Goal: Task Accomplishment & Management: Complete application form

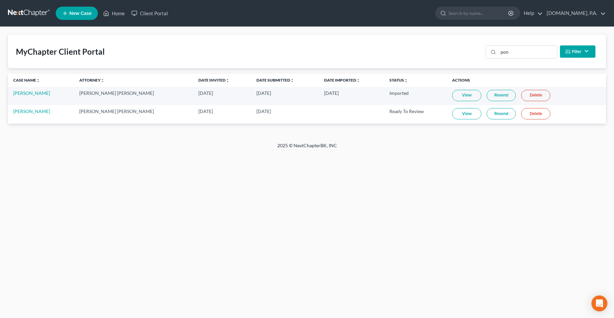
click at [169, 212] on div "Home New Case Client Portal [DOMAIN_NAME], P.A. [PERSON_NAME][EMAIL_ADDRESS][DO…" at bounding box center [307, 159] width 614 height 318
click at [18, 112] on link "[PERSON_NAME]" at bounding box center [31, 111] width 37 height 6
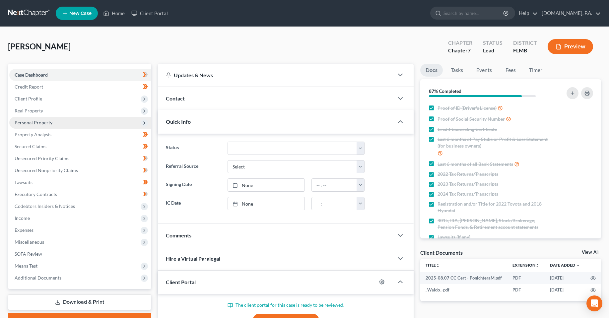
click at [38, 124] on span "Personal Property" at bounding box center [34, 123] width 38 height 6
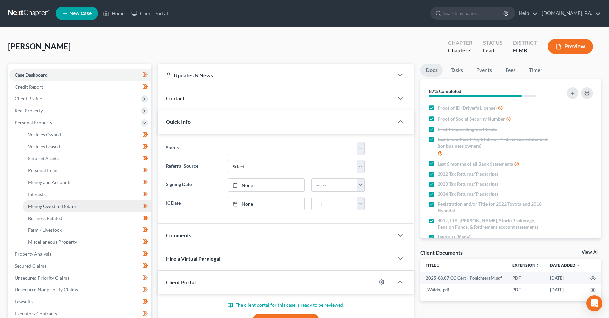
click at [43, 202] on link "Money Owed to Debtor" at bounding box center [87, 206] width 129 height 12
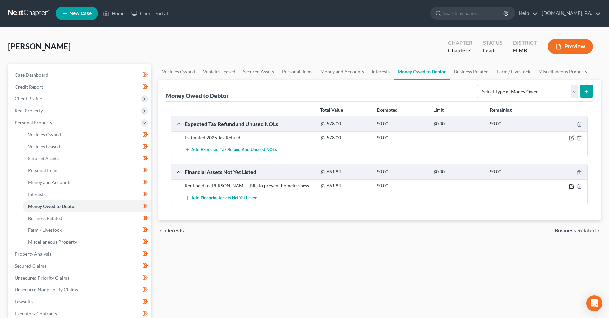
click at [572, 186] on icon "button" at bounding box center [571, 186] width 5 height 5
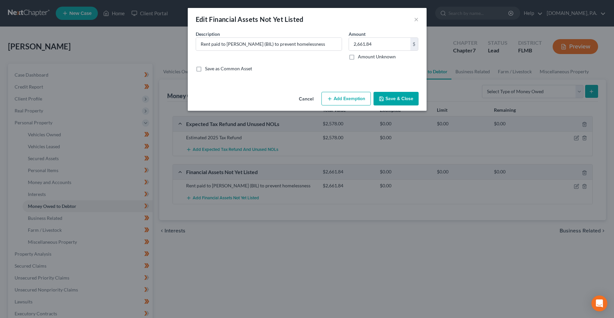
click at [288, 86] on div "An exemption set must first be selected from the Filing Information section. Co…" at bounding box center [307, 59] width 239 height 59
click at [337, 97] on button "Add Exemption" at bounding box center [345, 99] width 49 height 14
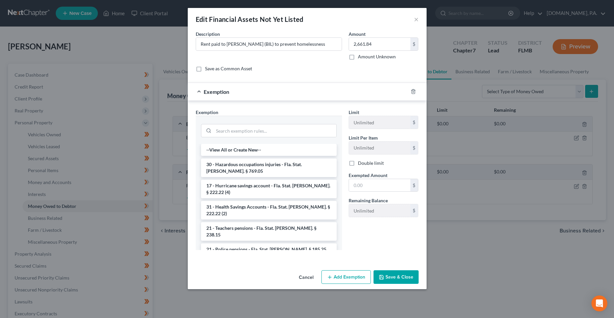
click at [309, 275] on button "Cancel" at bounding box center [305, 277] width 25 height 13
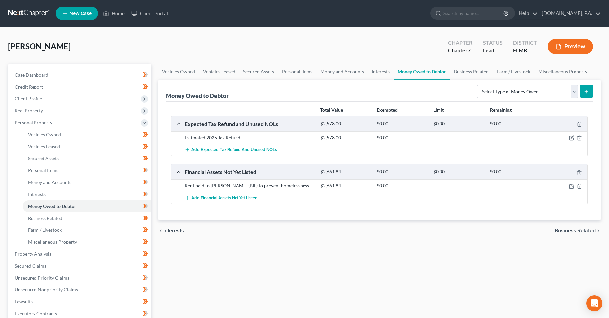
click at [286, 253] on div "Vehicles Owned Vehicles Leased Secured Assets Personal Items Money and Accounts…" at bounding box center [379, 255] width 450 height 383
